Goal: Task Accomplishment & Management: Manage account settings

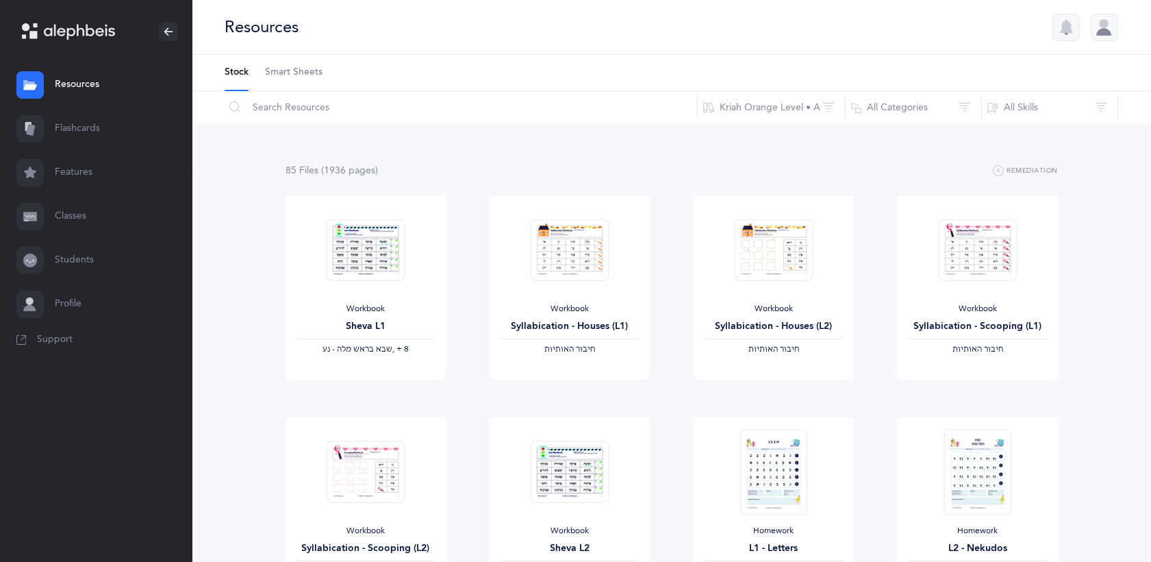
click at [88, 138] on link "Flashcards" at bounding box center [96, 129] width 192 height 44
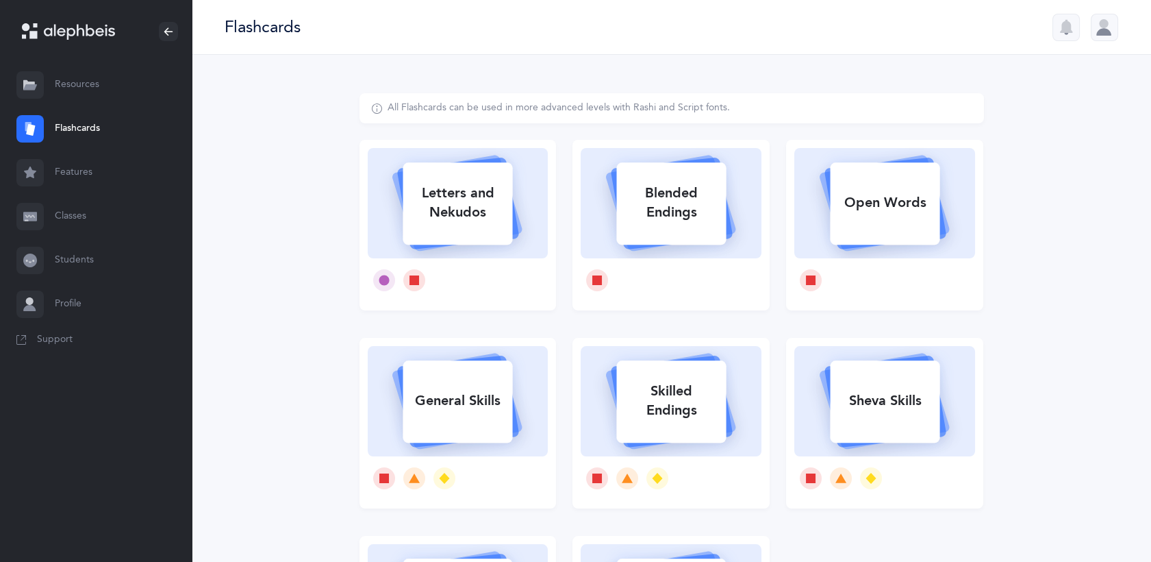
click at [1099, 40] on div at bounding box center [1104, 27] width 27 height 27
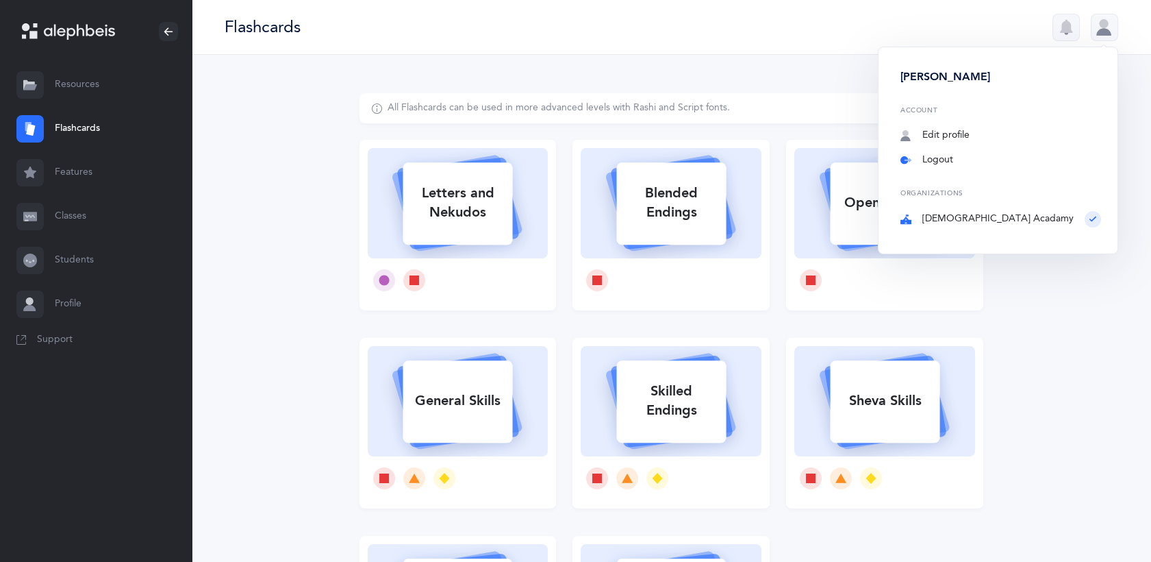
click at [1003, 162] on link "Logout" at bounding box center [1001, 160] width 201 height 14
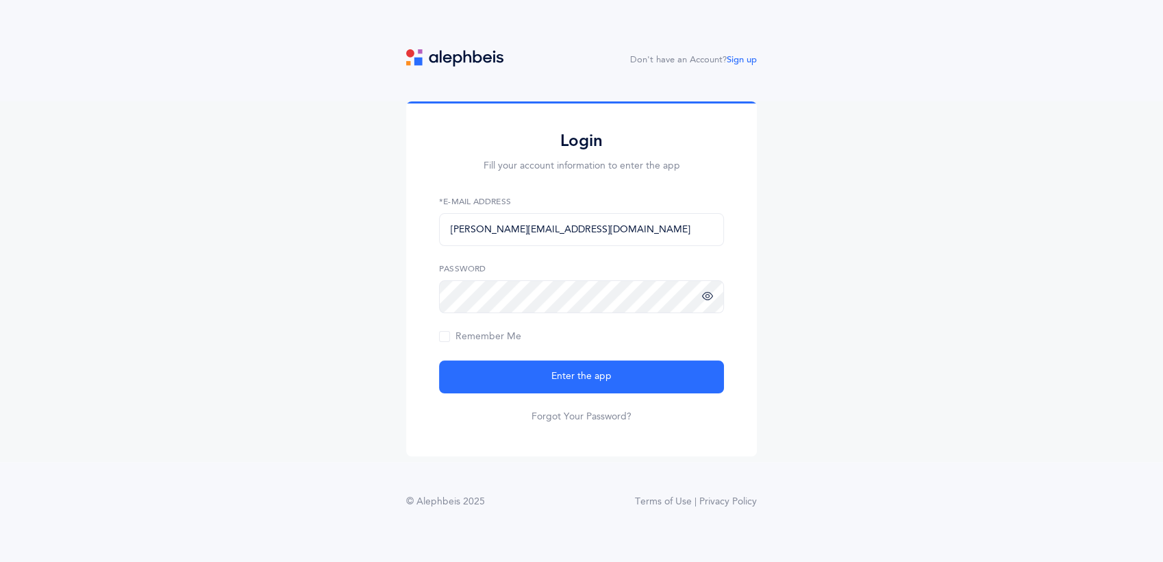
click at [706, 295] on icon at bounding box center [707, 296] width 11 height 12
click at [632, 226] on input "sshereshevsky@shalomtorah.org" at bounding box center [581, 229] width 285 height 33
type input "ahanover@shalomtorah.org"
click at [707, 300] on icon at bounding box center [707, 296] width 11 height 12
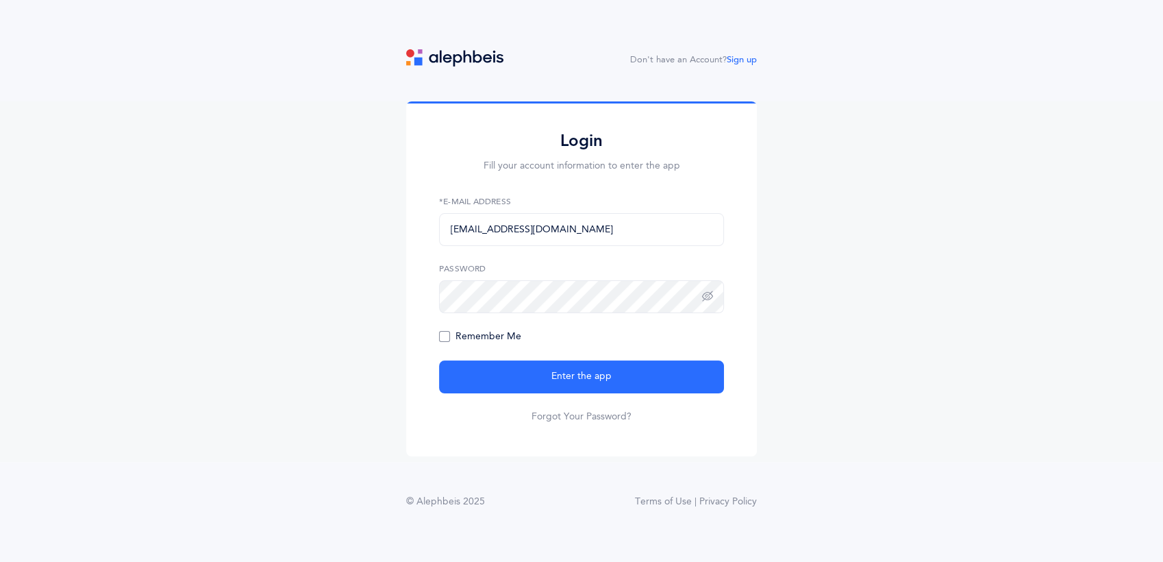
click at [477, 333] on span "Remember Me" at bounding box center [480, 336] width 82 height 11
click at [0, 0] on input "Remember Me" at bounding box center [0, 0] width 0 height 0
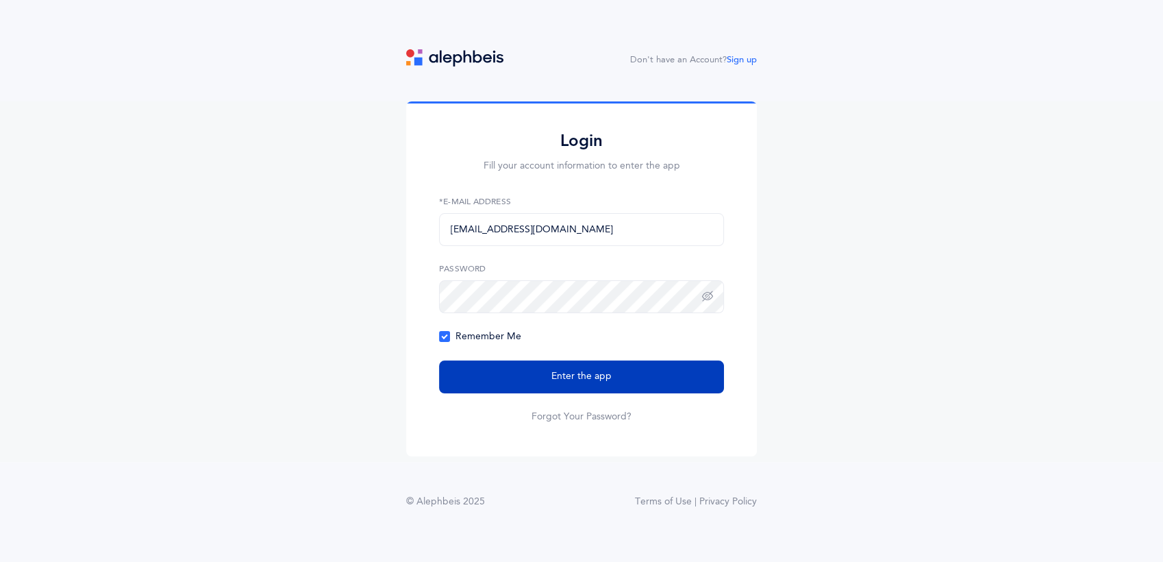
click at [500, 377] on button "Enter the app" at bounding box center [581, 376] width 285 height 33
